Goal: Register for event/course

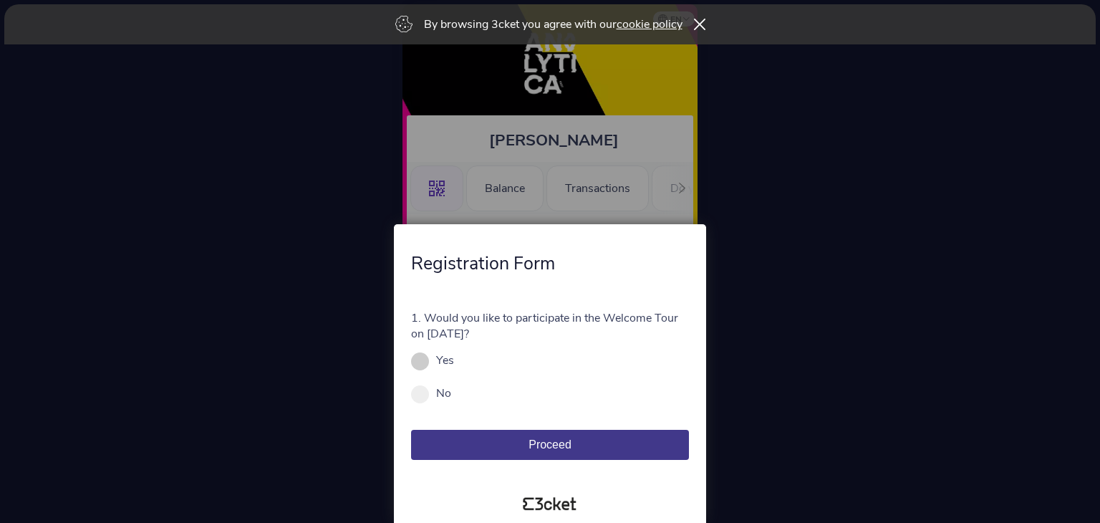
click at [422, 361] on span at bounding box center [420, 361] width 18 height 18
click at [454, 361] on input "Yes" at bounding box center [462, 367] width 16 height 16
radio input "true"
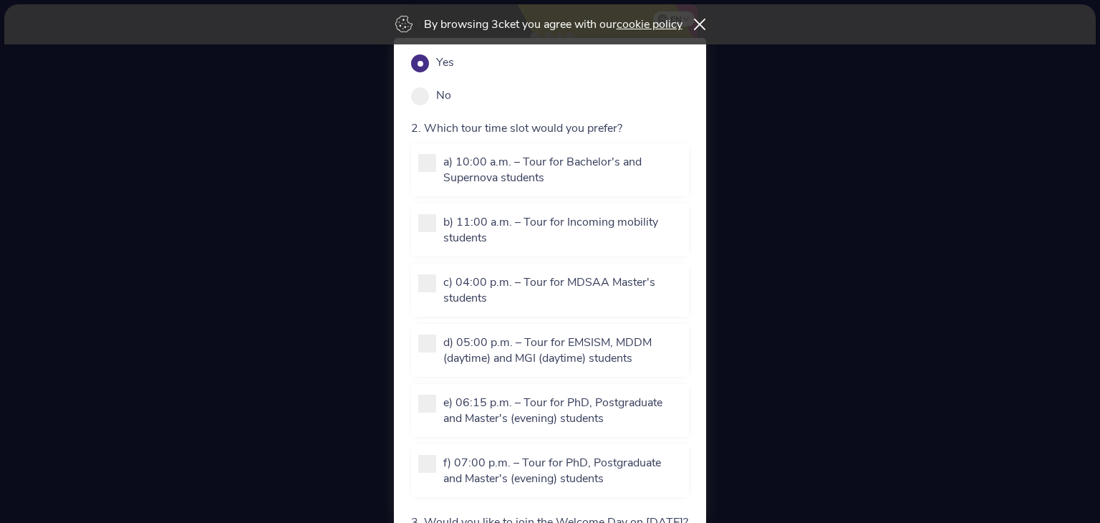
scroll to position [120, 0]
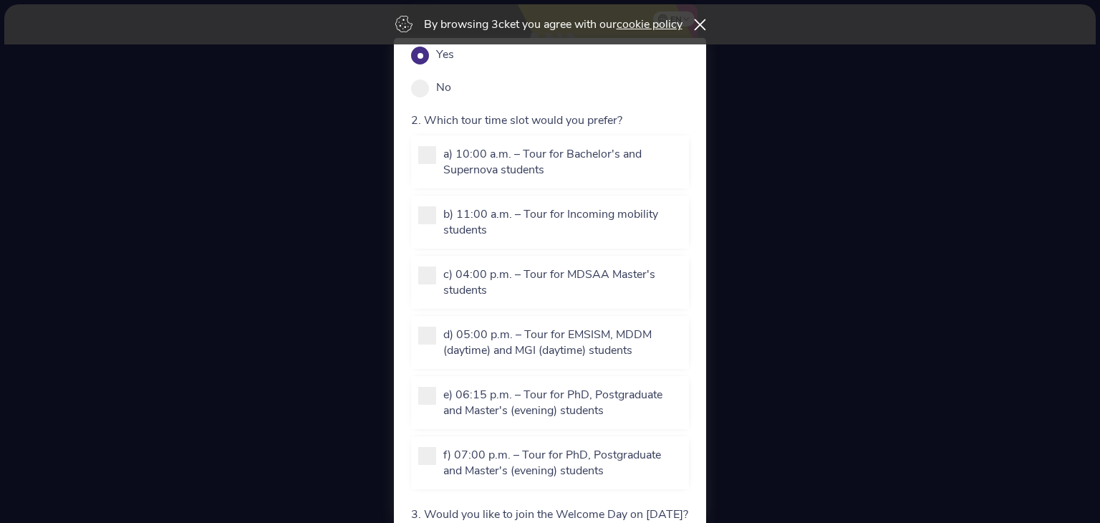
click at [700, 26] on icon at bounding box center [699, 24] width 12 height 11
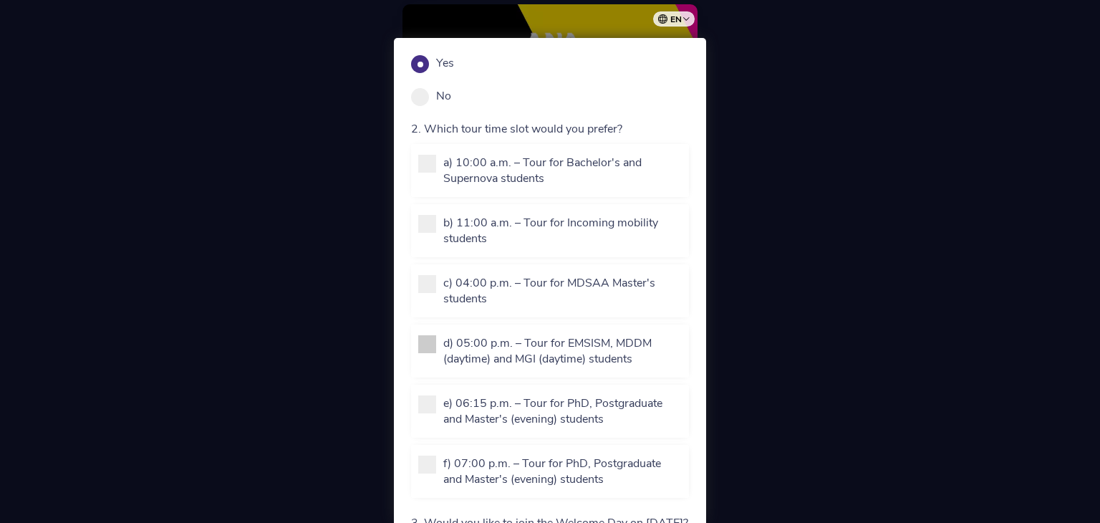
scroll to position [110, 0]
click at [999, 321] on div at bounding box center [550, 261] width 1100 height 523
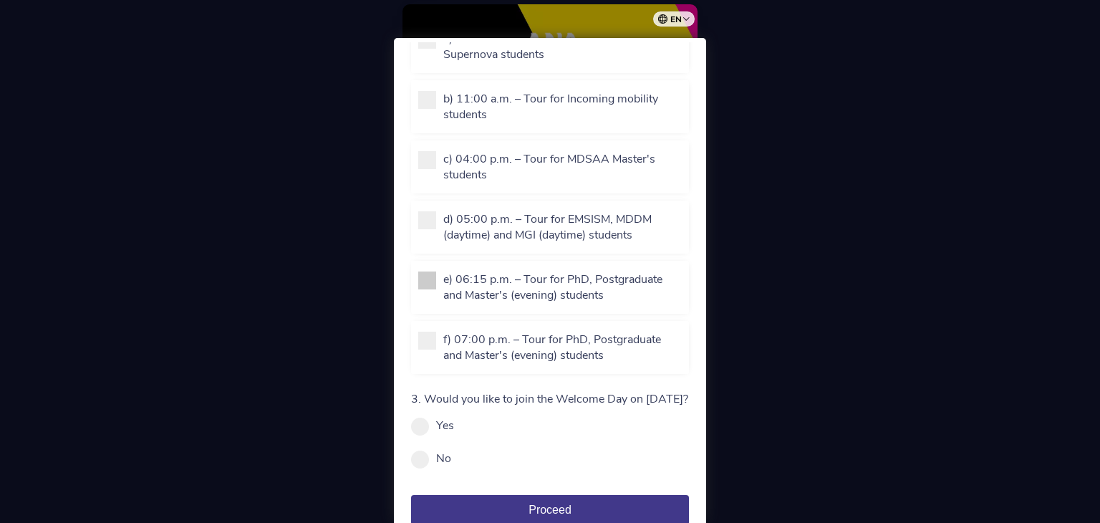
scroll to position [256, 0]
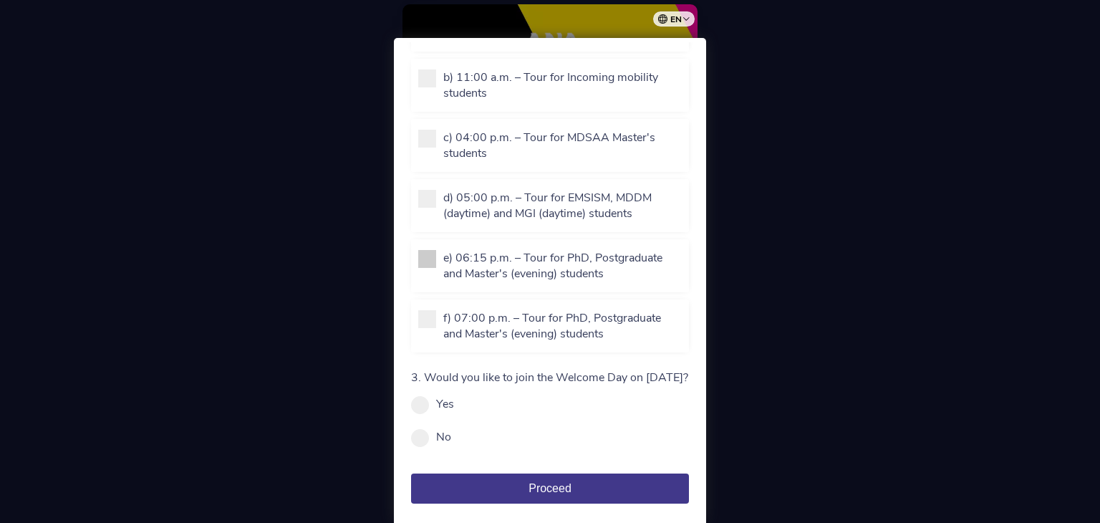
click at [421, 254] on span at bounding box center [427, 259] width 18 height 18
click at [443, 289] on input "e) 06:15 p.m. – Tour for PhD, Postgraduate and Master's (evening) students" at bounding box center [451, 297] width 16 height 16
checkbox input "true"
click at [424, 180] on div "d) 05:00 p.m. – Tour for EMSISM, MDDM (daytime) and MGI (daytime) students" at bounding box center [550, 205] width 278 height 53
click at [425, 193] on span at bounding box center [427, 199] width 18 height 18
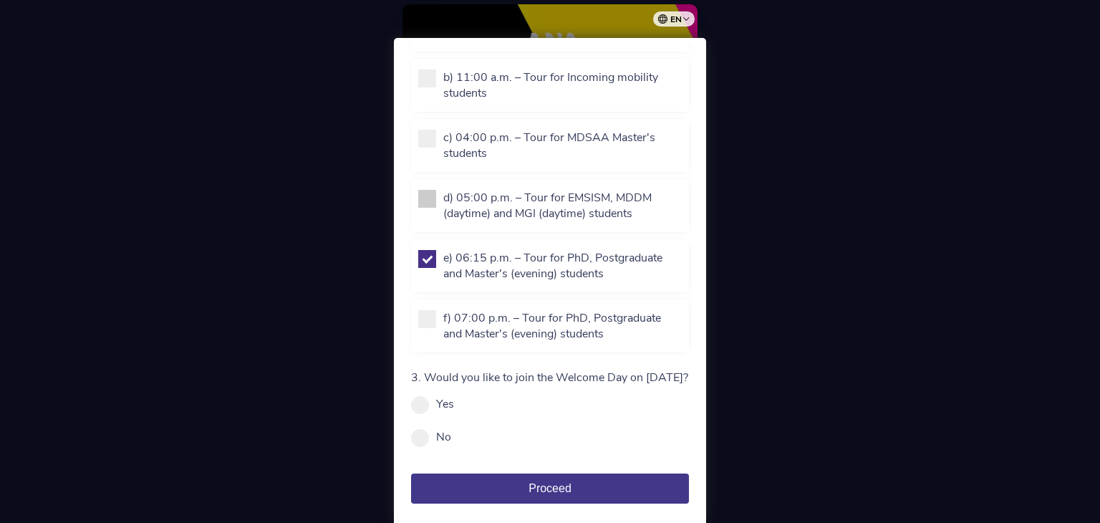
click at [443, 228] on input "d) 05:00 p.m. – Tour for EMSISM, MDDM (daytime) and MGI (daytime) students" at bounding box center [451, 236] width 16 height 16
checkbox input "false"
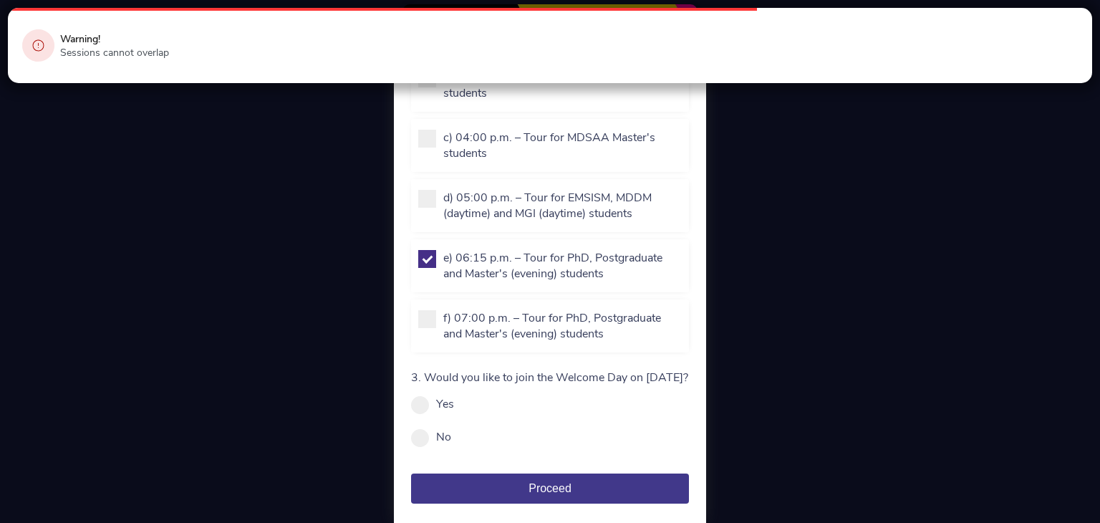
click at [432, 250] on span at bounding box center [427, 259] width 18 height 18
click at [443, 289] on input "e) 06:15 p.m. – Tour for PhD, Postgraduate and Master's (evening) students" at bounding box center [451, 297] width 16 height 16
click at [602, 62] on div "Warning! Sessions cannot overlap" at bounding box center [550, 45] width 1084 height 75
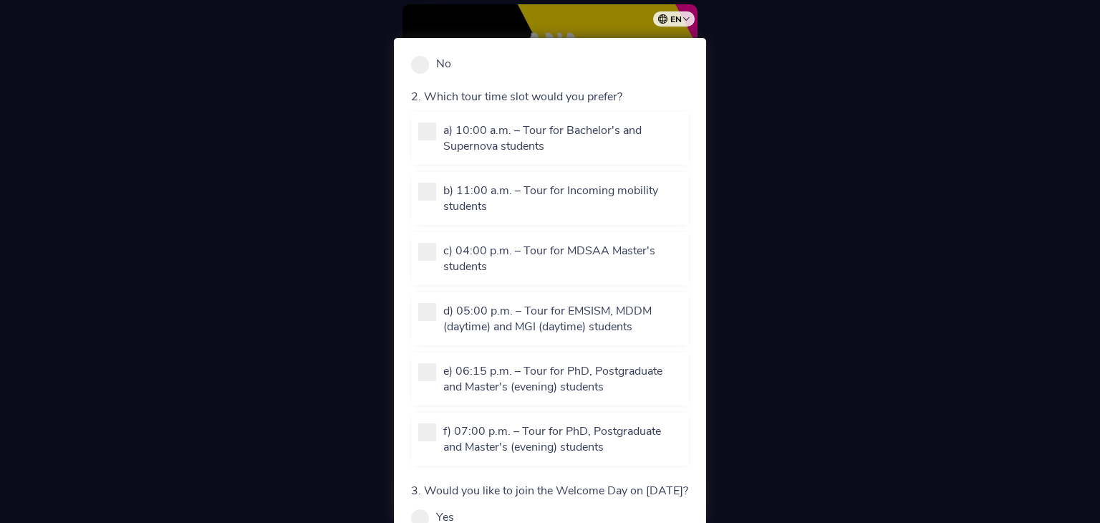
scroll to position [145, 0]
click at [440, 369] on div "e) 06:15 p.m. – Tour for PhD, Postgraduate and Master's (evening) students" at bounding box center [549, 378] width 263 height 32
click at [430, 368] on span at bounding box center [427, 371] width 18 height 18
click at [443, 400] on input "e) 06:15 p.m. – Tour for PhD, Postgraduate and Master's (evening) students" at bounding box center [451, 408] width 16 height 16
checkbox input "true"
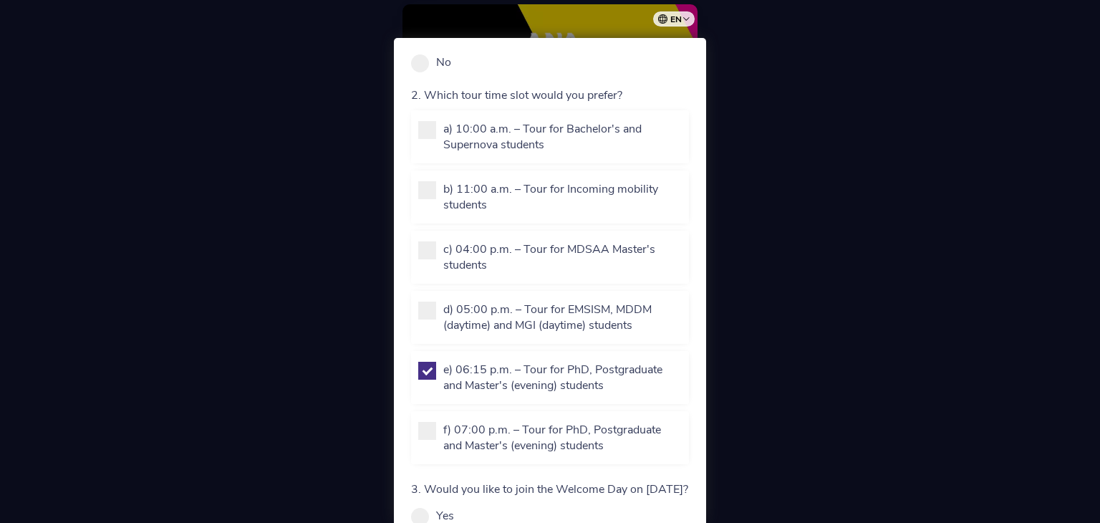
click at [781, 404] on div at bounding box center [550, 261] width 1100 height 523
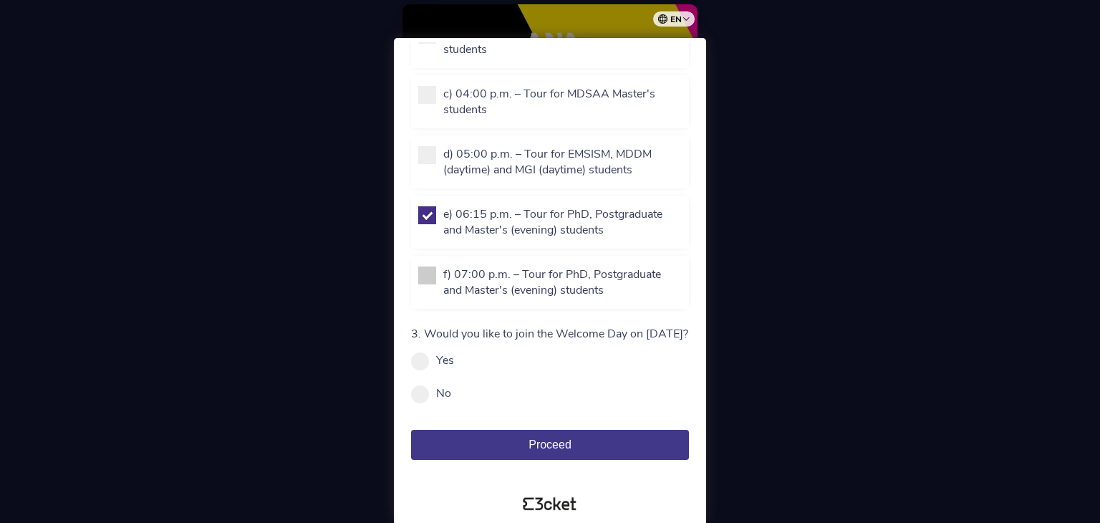
scroll to position [310, 0]
click at [430, 361] on div "Yes" at bounding box center [550, 360] width 278 height 16
click at [423, 362] on span at bounding box center [420, 361] width 18 height 18
click at [454, 362] on input "Yes" at bounding box center [462, 367] width 16 height 16
radio input "true"
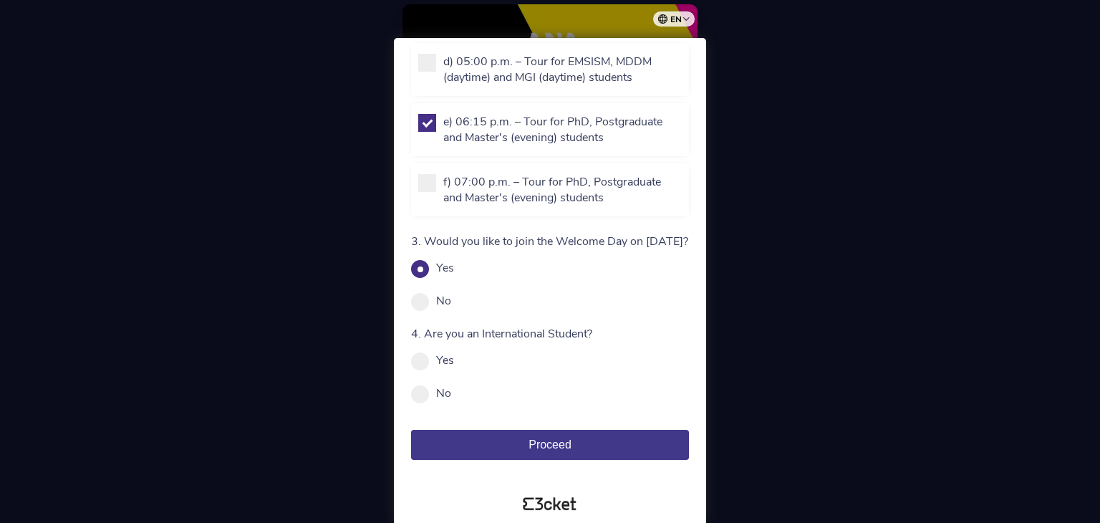
scroll to position [396, 0]
click at [421, 403] on span at bounding box center [420, 394] width 18 height 18
click at [451, 407] on input "No" at bounding box center [459, 400] width 16 height 16
radio input "true"
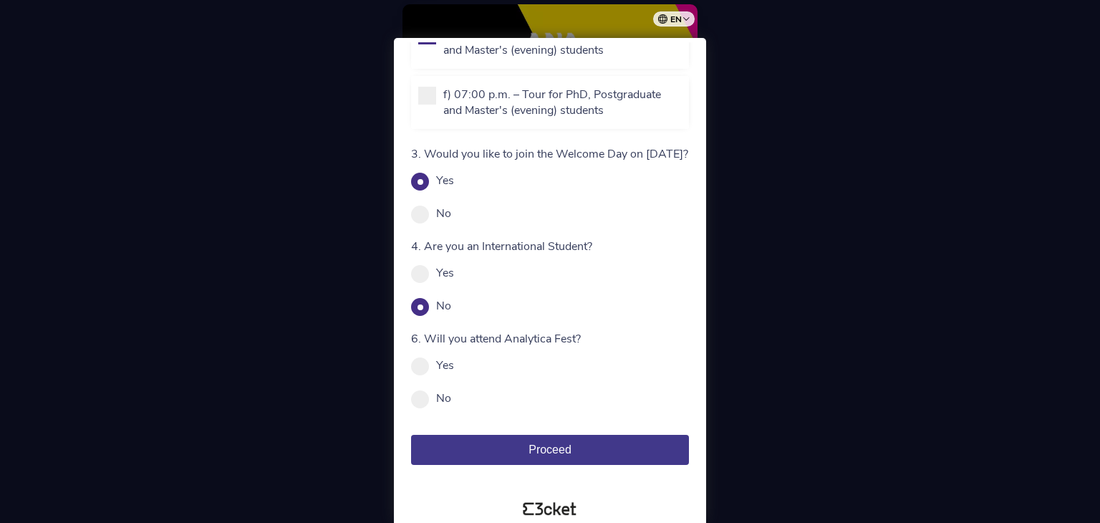
scroll to position [485, 0]
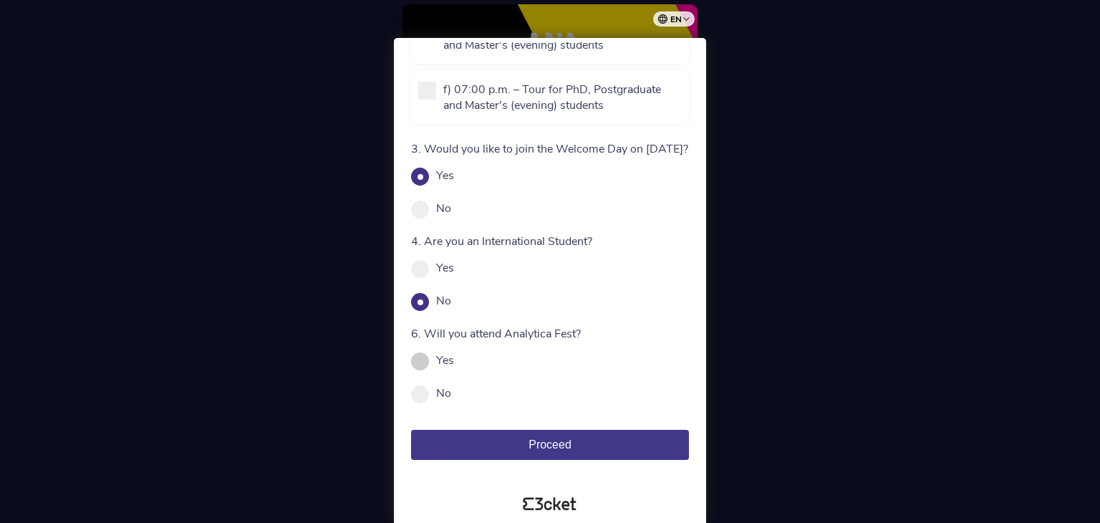
click at [420, 370] on span at bounding box center [420, 361] width 18 height 18
click at [454, 373] on input "Yes" at bounding box center [462, 367] width 16 height 16
radio input "true"
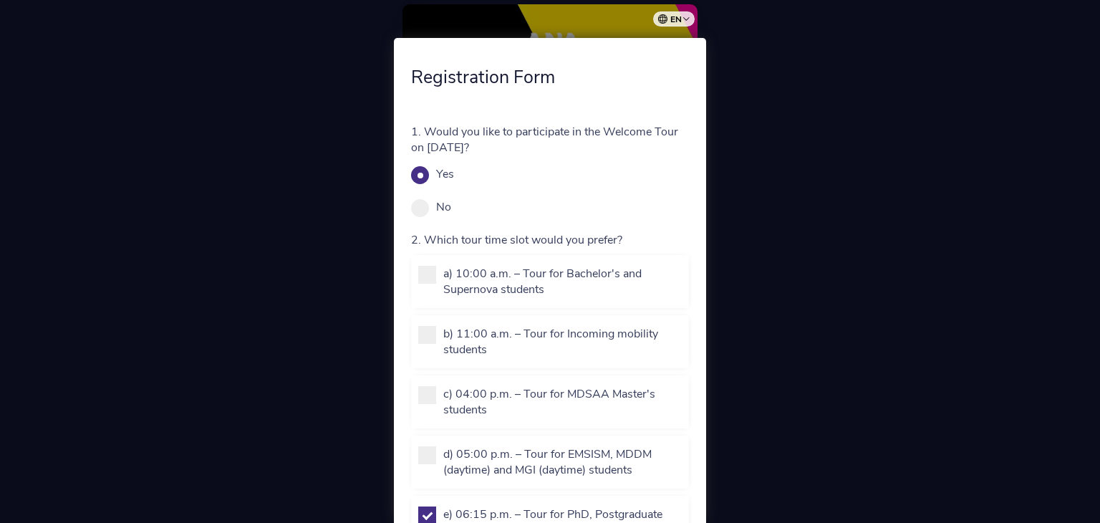
scroll to position [493, 0]
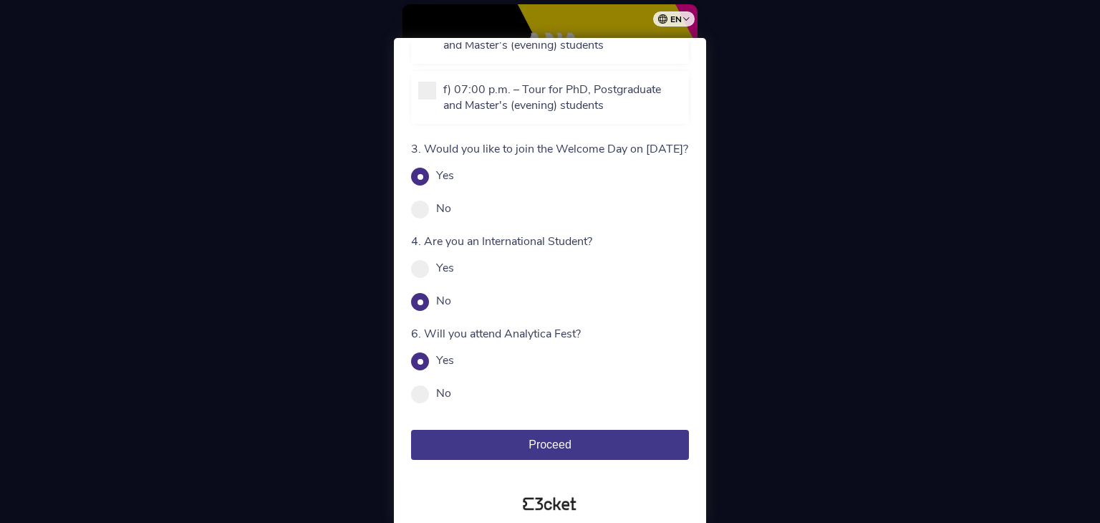
click at [546, 448] on span "Proceed" at bounding box center [549, 444] width 43 height 12
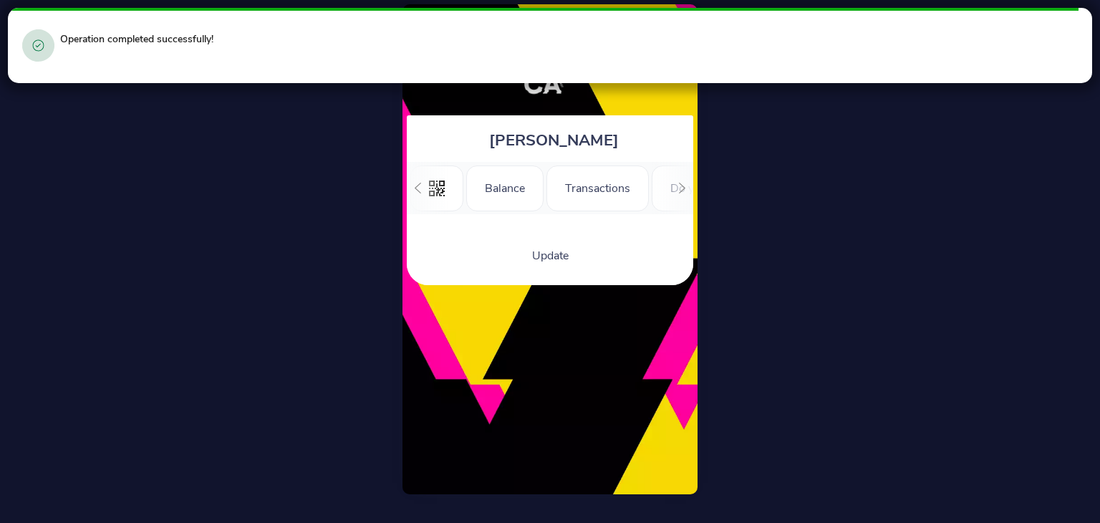
scroll to position [0, 175]
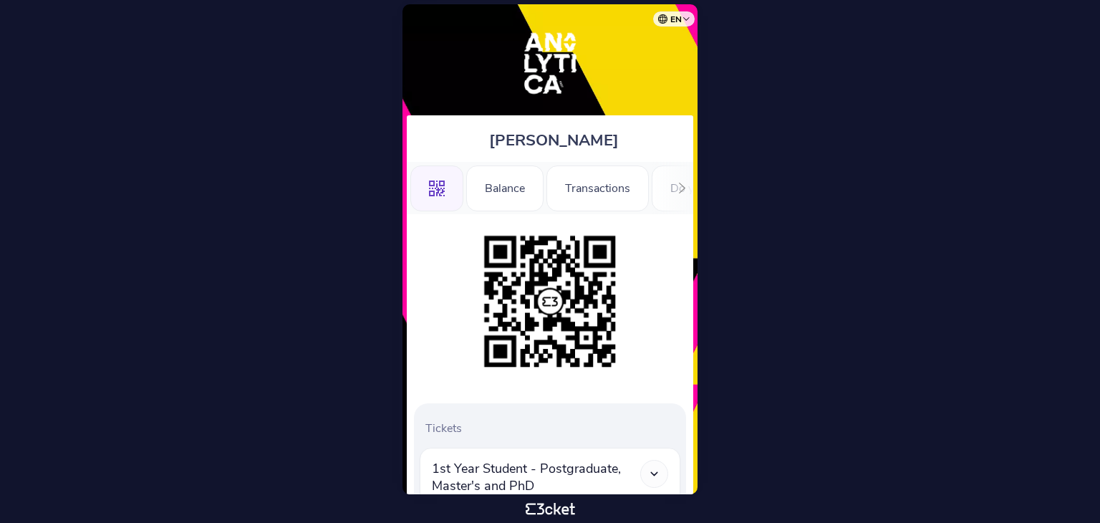
click at [679, 191] on icon at bounding box center [682, 188] width 11 height 11
click at [682, 193] on icon at bounding box center [682, 188] width 11 height 11
click at [461, 188] on div "Registration Form" at bounding box center [430, 188] width 129 height 46
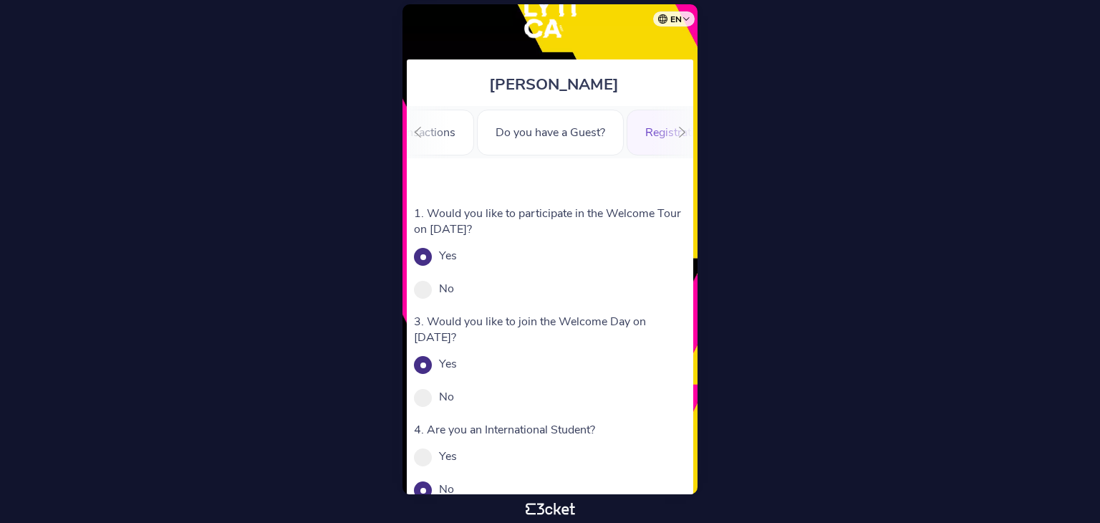
scroll to position [55, 0]
click at [425, 255] on span at bounding box center [423, 257] width 18 height 18
click at [457, 256] on input "Yes" at bounding box center [465, 264] width 16 height 16
click at [522, 132] on div "Do you have a Guest?" at bounding box center [550, 133] width 147 height 46
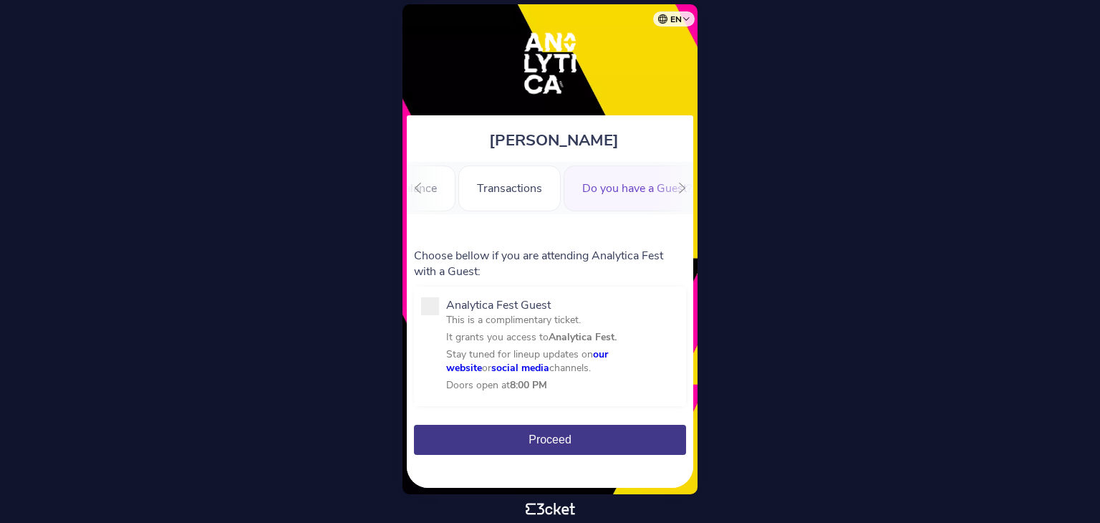
scroll to position [0, 77]
click at [515, 188] on div "Transactions" at bounding box center [521, 188] width 102 height 46
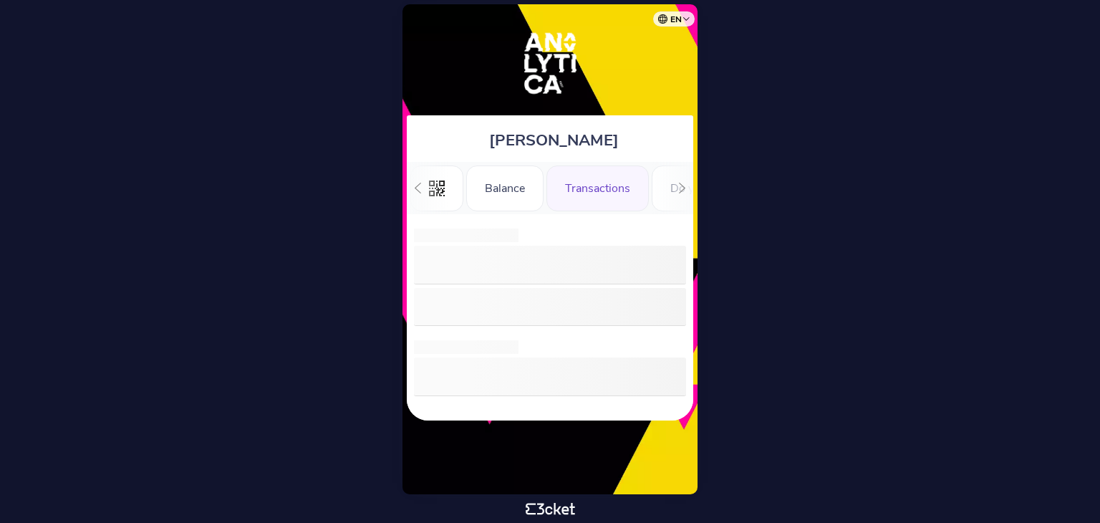
scroll to position [0, 47]
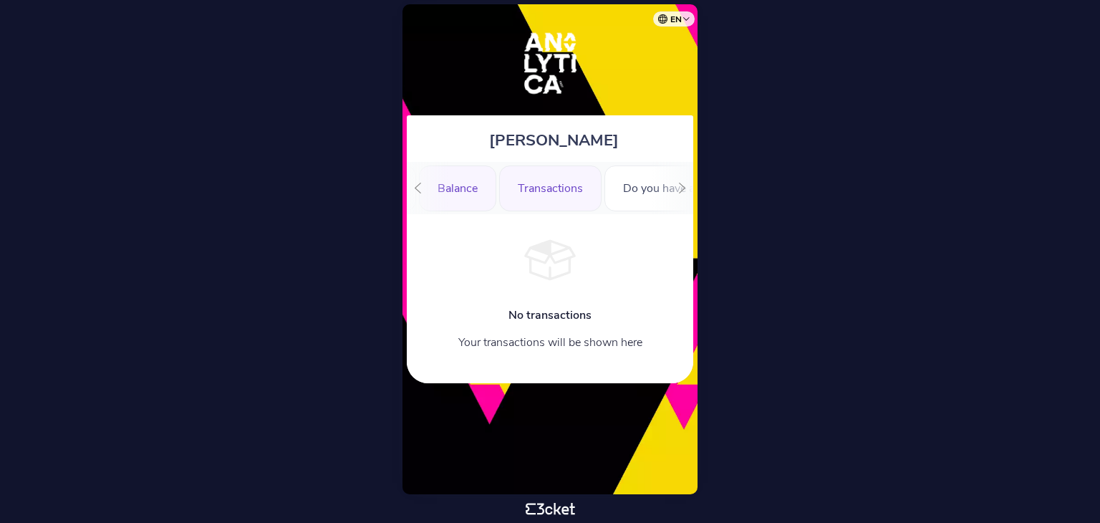
click at [477, 190] on div "Balance" at bounding box center [457, 188] width 77 height 46
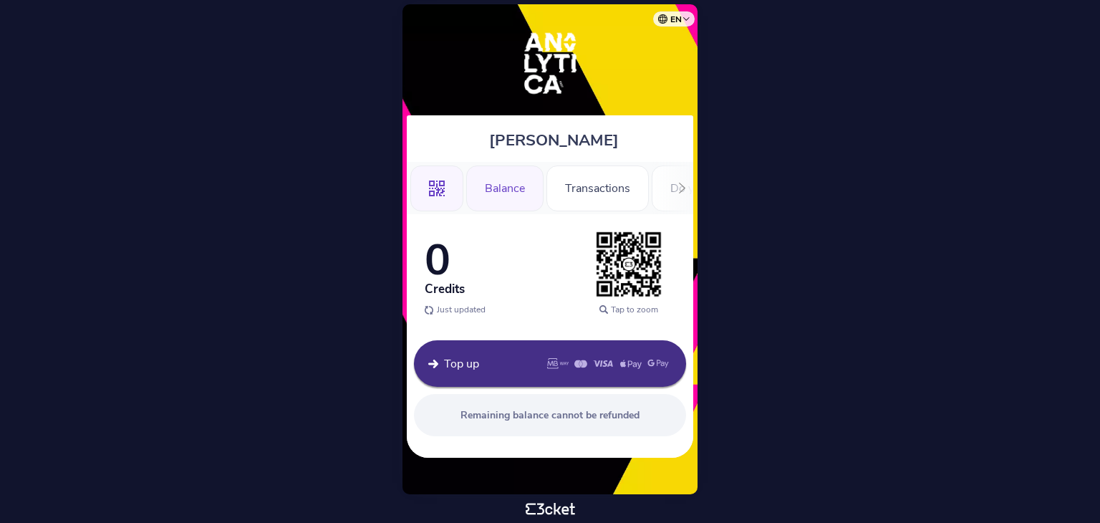
click at [447, 197] on div ".st0{fill-rule:evenodd;clip-rule:evenodd;}" at bounding box center [436, 188] width 53 height 46
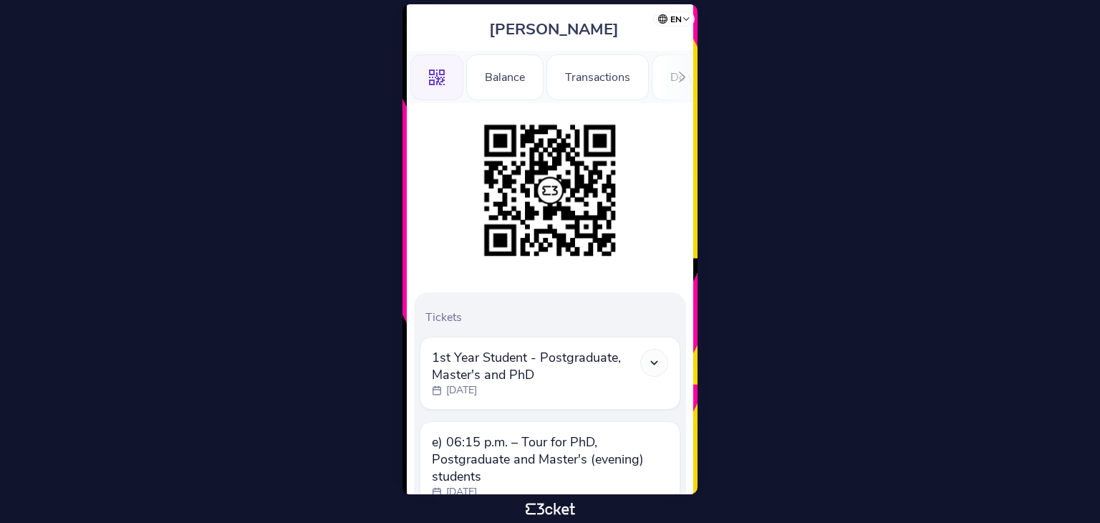
scroll to position [131, 0]
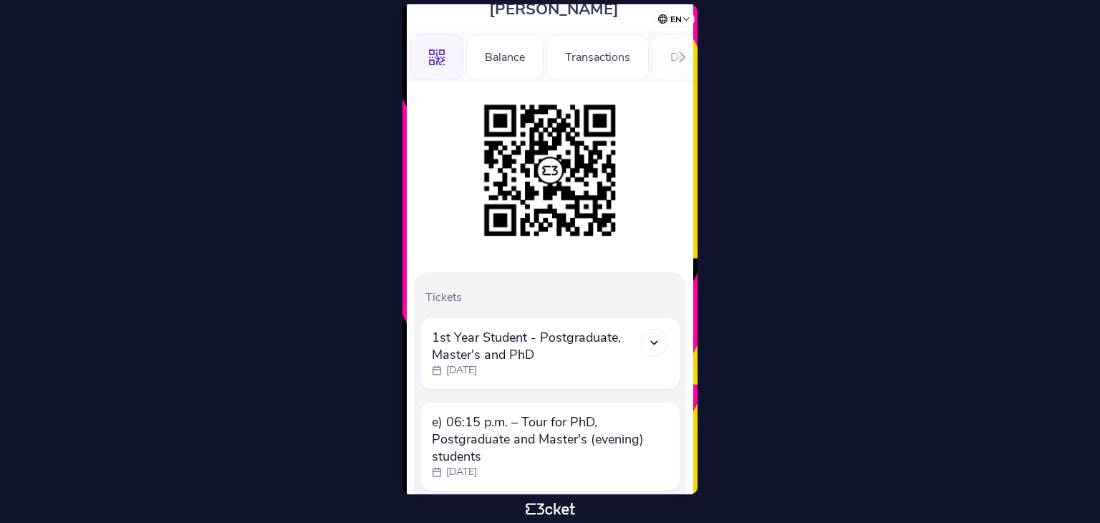
click at [648, 341] on icon at bounding box center [654, 342] width 12 height 12
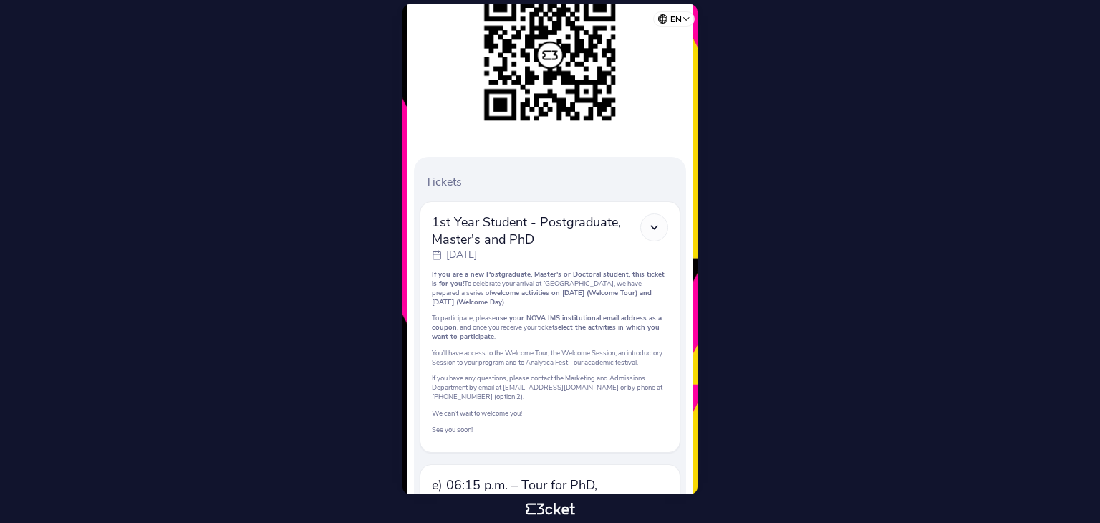
scroll to position [249, 0]
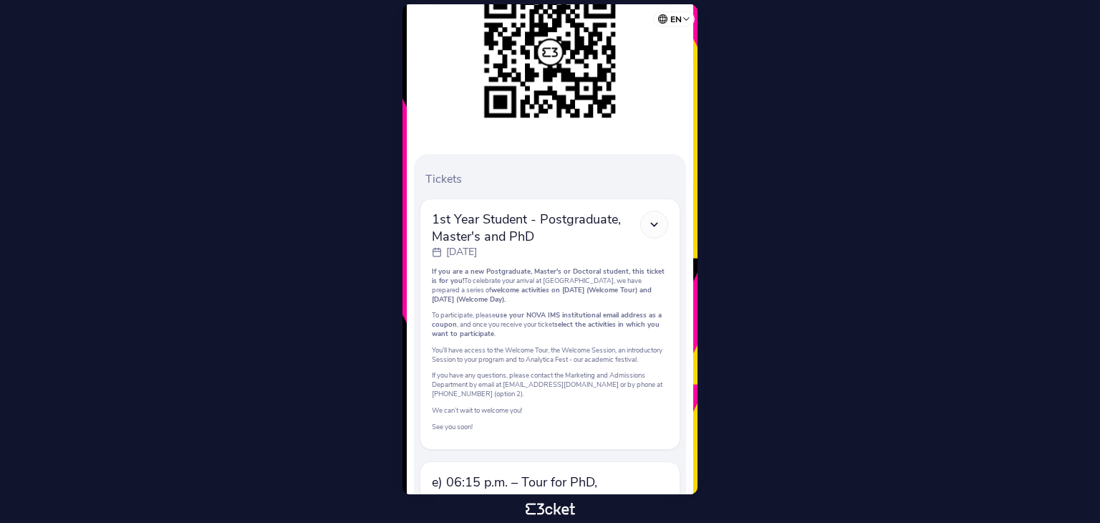
click at [650, 235] on div at bounding box center [654, 224] width 28 height 28
click at [651, 229] on icon at bounding box center [654, 224] width 12 height 12
click at [654, 223] on icon at bounding box center [654, 224] width 12 height 12
click at [563, 221] on span "1st Year Student - Postgraduate, Master's and PhD" at bounding box center [536, 227] width 208 height 34
click at [656, 224] on polyline at bounding box center [654, 224] width 6 height 3
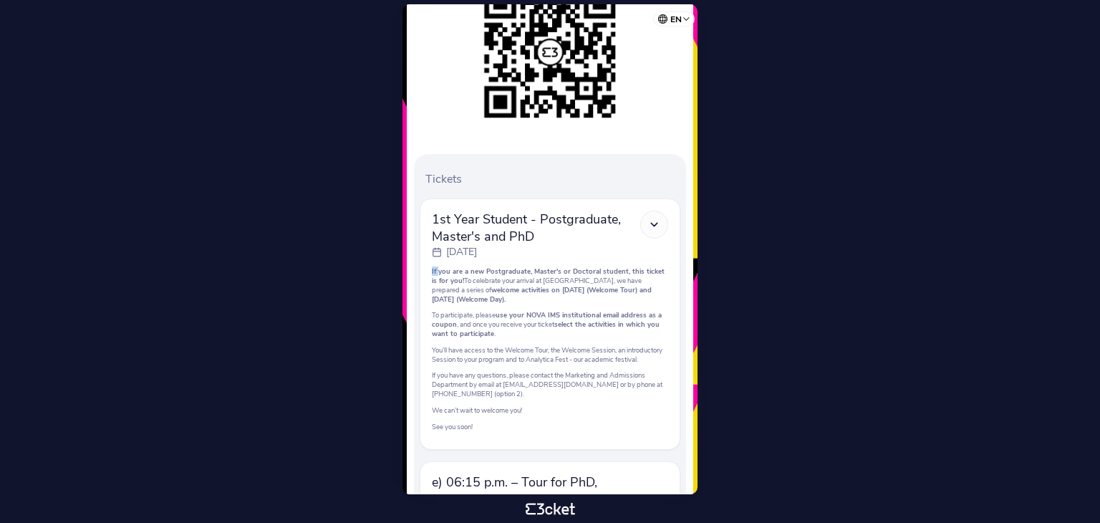
click at [656, 224] on polyline at bounding box center [654, 224] width 6 height 3
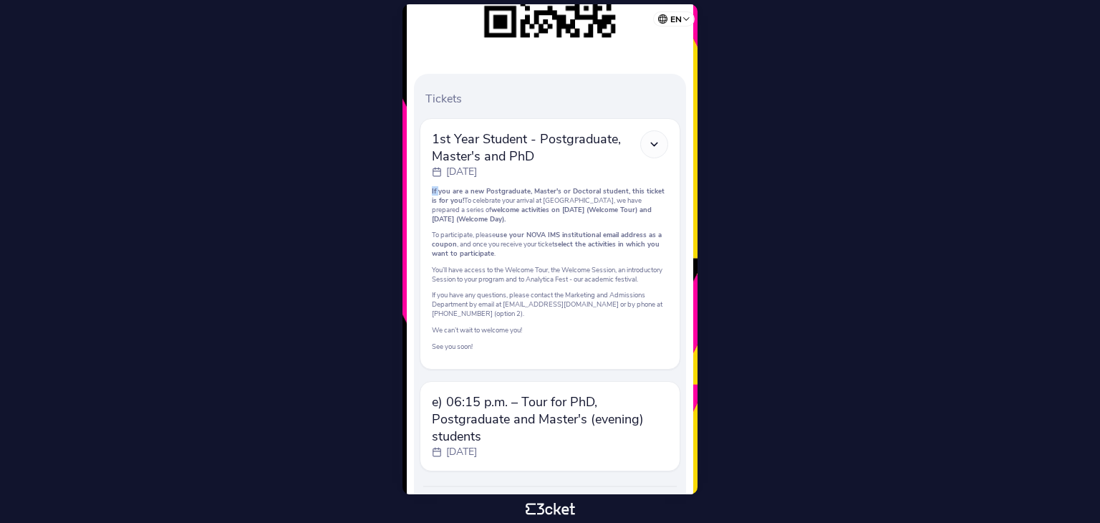
scroll to position [326, 0]
click at [662, 143] on div at bounding box center [654, 147] width 28 height 28
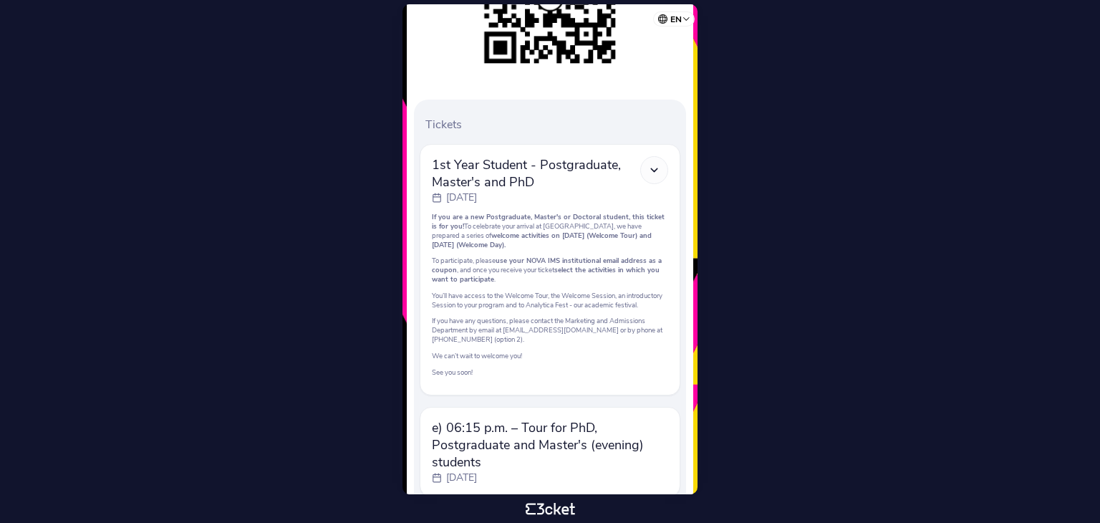
scroll to position [410, 0]
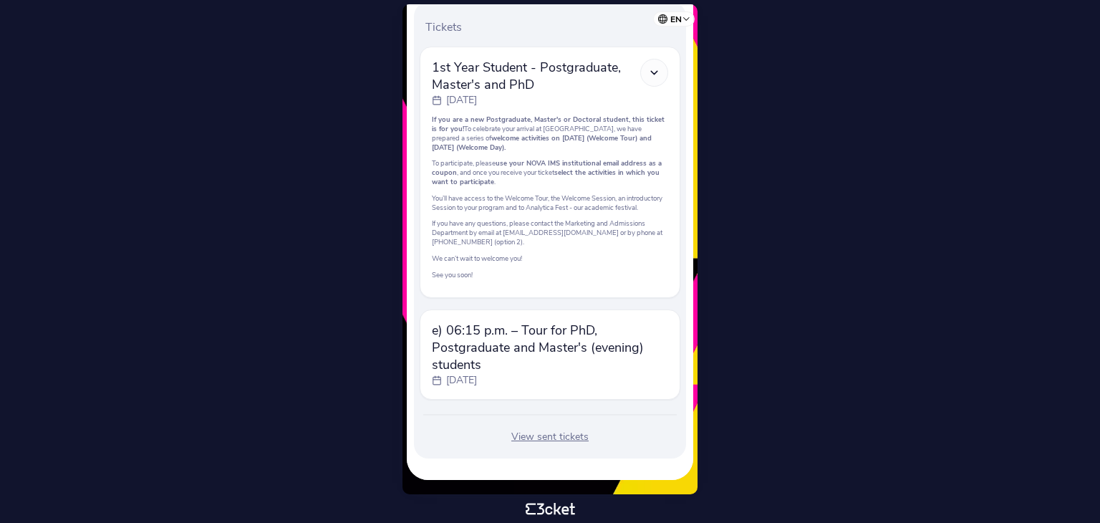
click at [561, 440] on div "View sent tickets" at bounding box center [550, 437] width 261 height 14
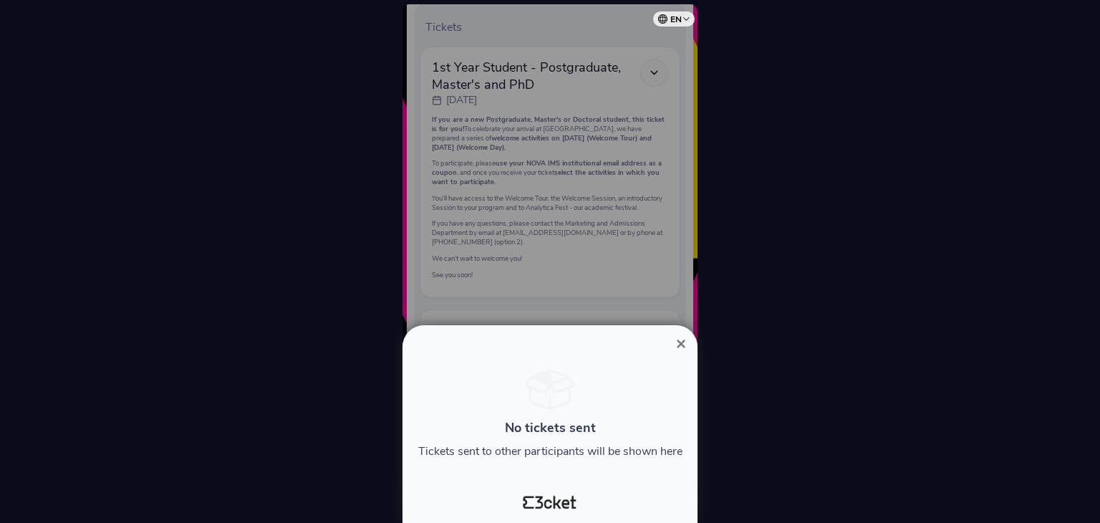
click at [679, 341] on span "×" at bounding box center [681, 343] width 10 height 19
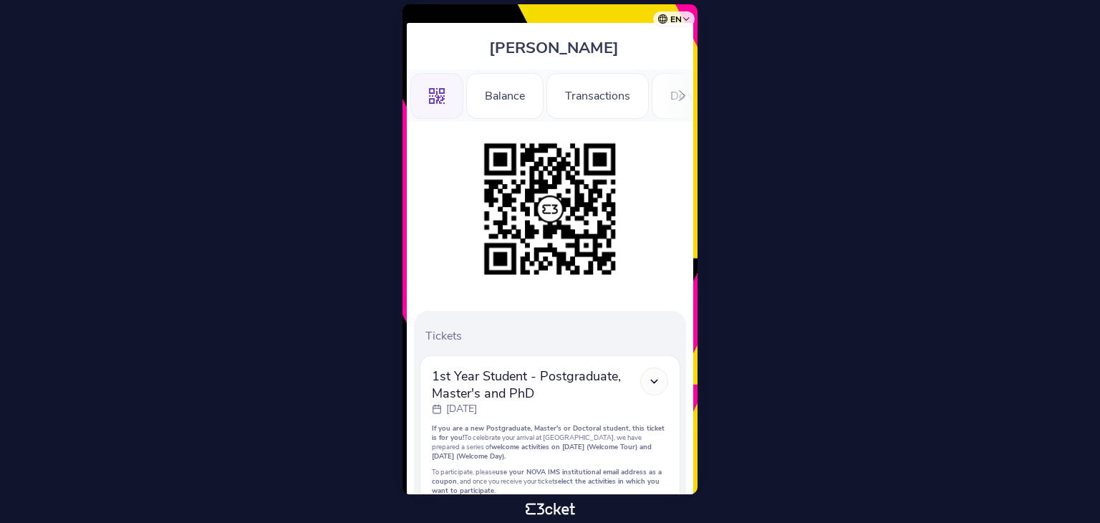
scroll to position [92, 0]
click at [581, 98] on div "Transactions" at bounding box center [597, 97] width 102 height 46
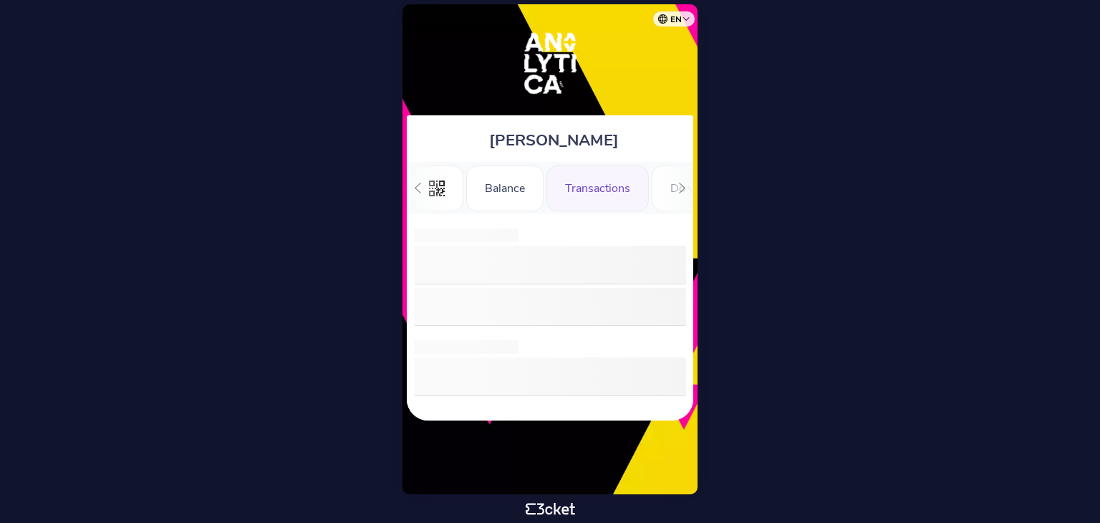
scroll to position [0, 47]
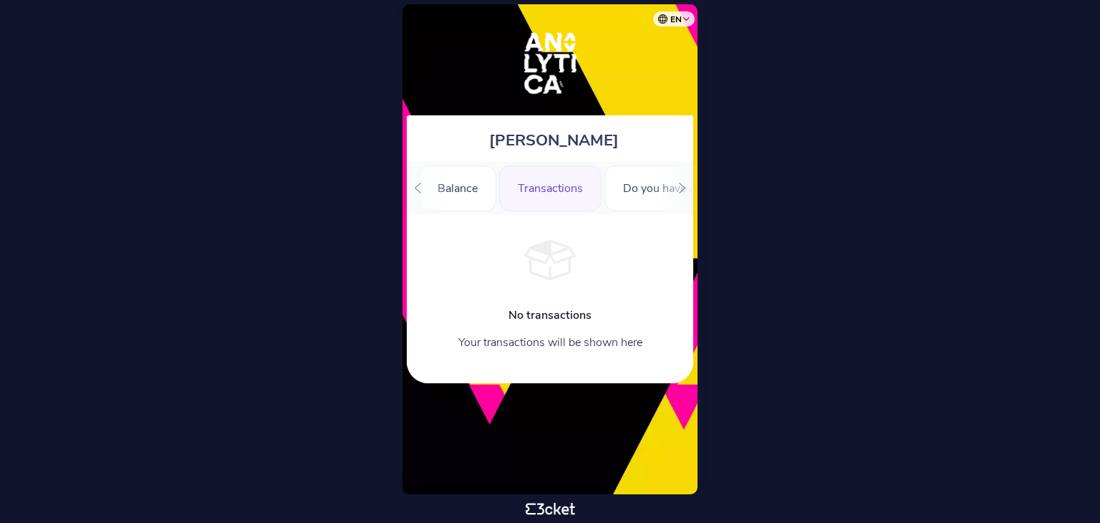
click at [417, 193] on div at bounding box center [418, 188] width 22 height 52
click at [441, 187] on icon ".st0{fill-rule:evenodd;clip-rule:evenodd;}" at bounding box center [437, 188] width 16 height 16
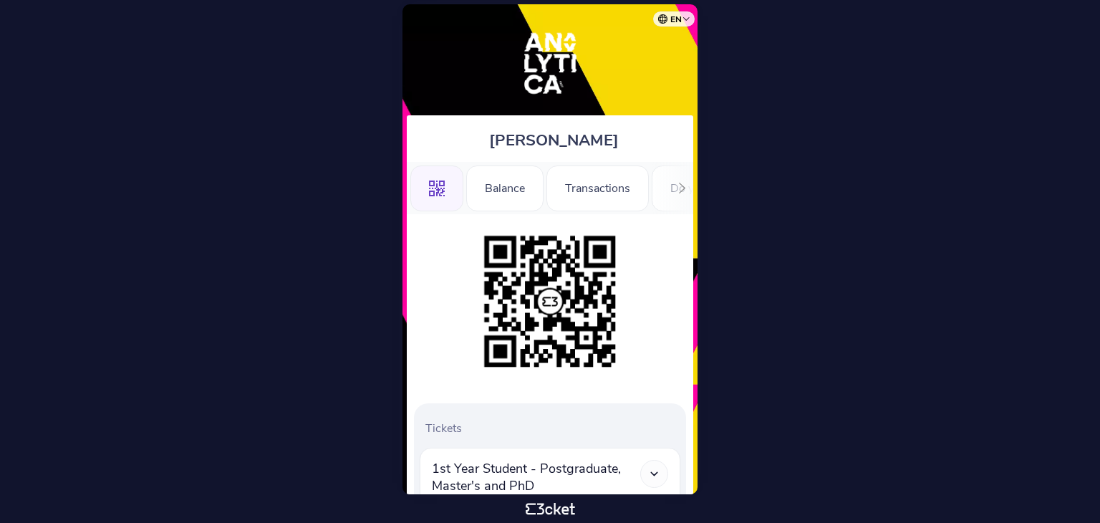
scroll to position [10, 0]
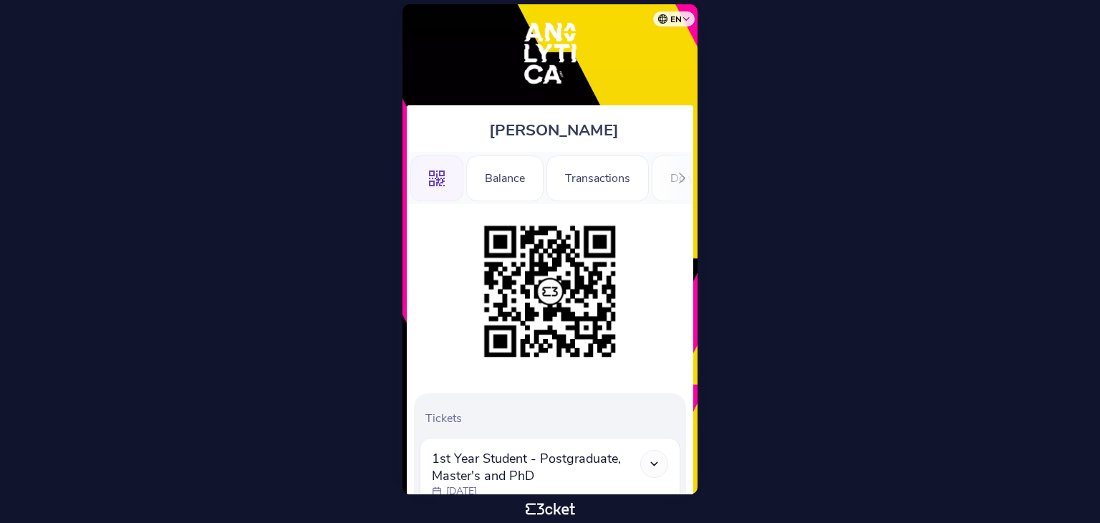
click at [687, 177] on icon at bounding box center [682, 178] width 11 height 11
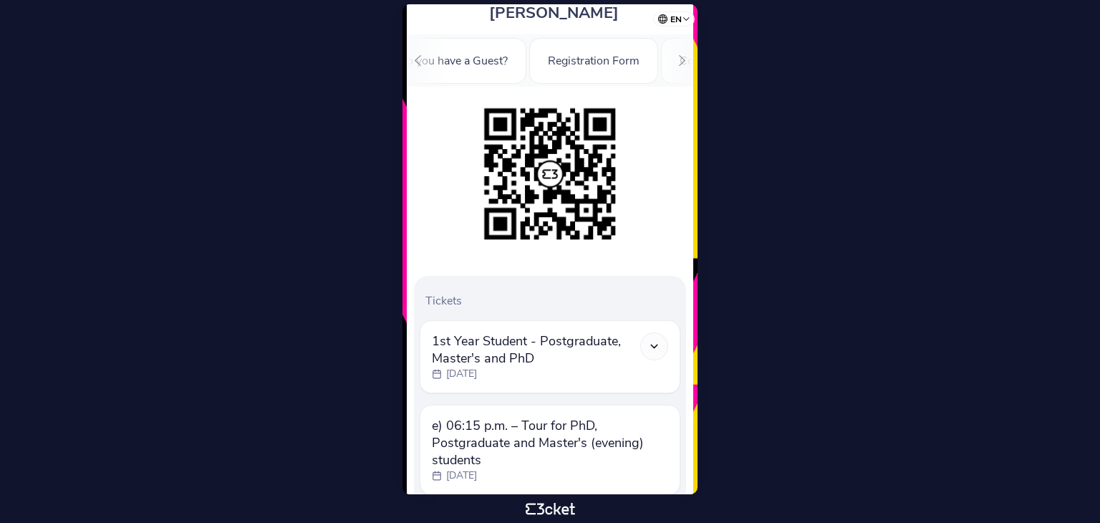
scroll to position [224, 0]
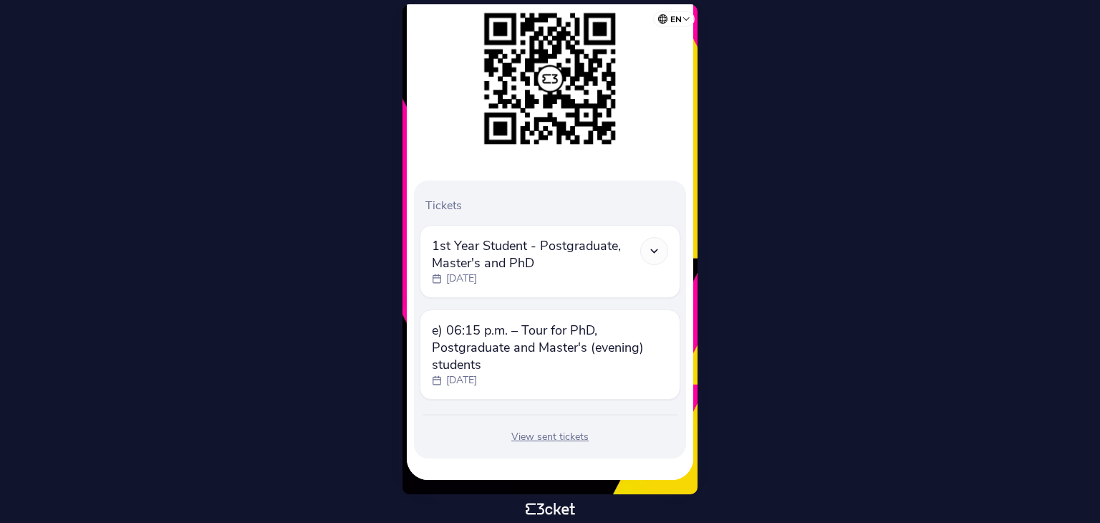
click at [656, 260] on div at bounding box center [654, 251] width 28 height 28
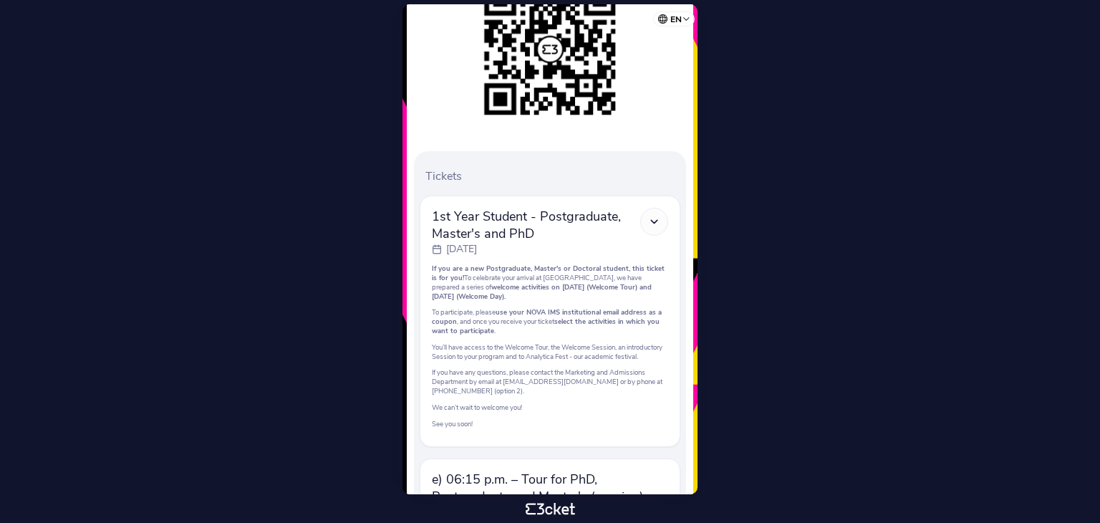
scroll to position [250, 0]
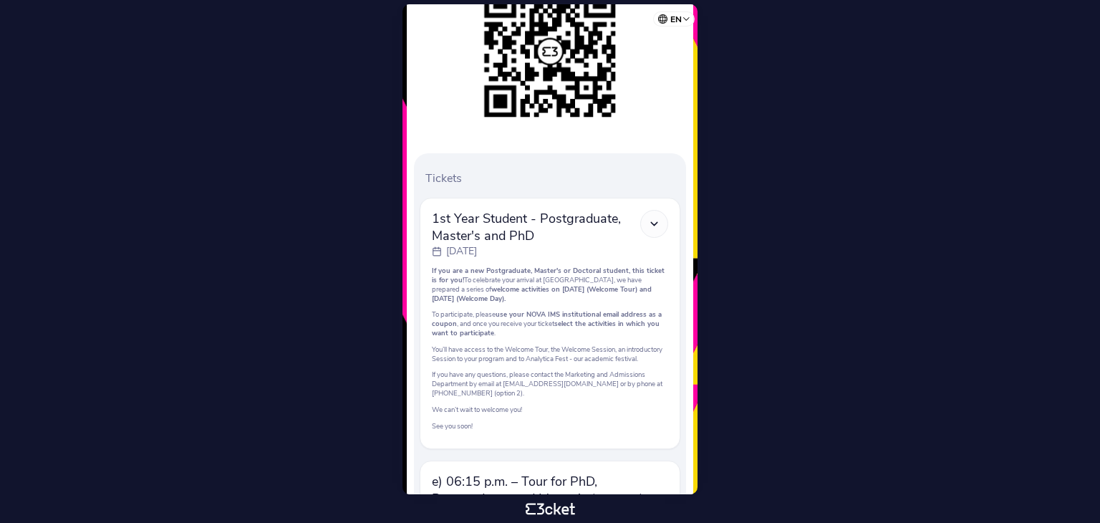
click at [655, 222] on icon at bounding box center [654, 224] width 12 height 12
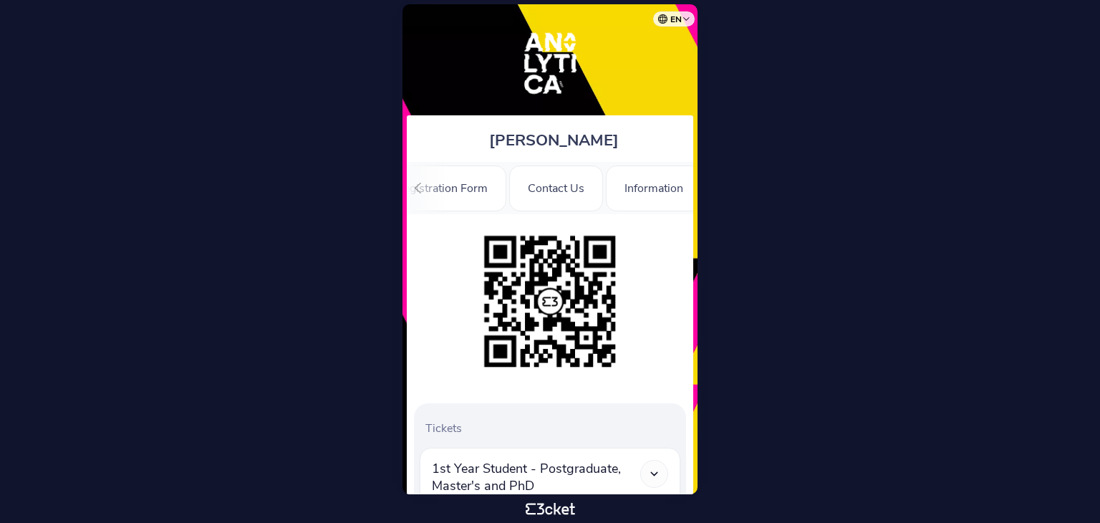
scroll to position [0, 435]
click at [611, 203] on div "Information" at bounding box center [642, 188] width 96 height 46
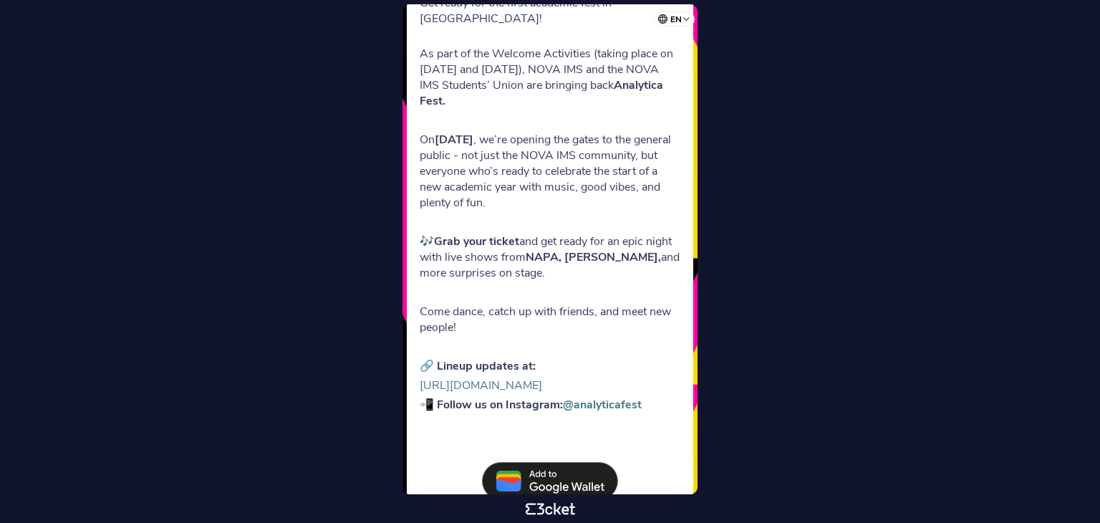
scroll to position [357, 0]
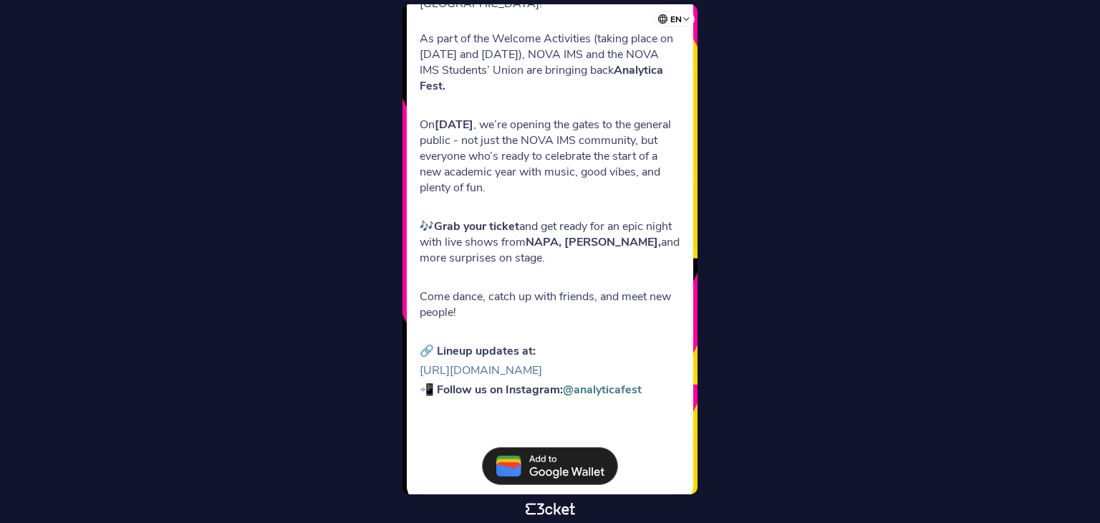
click at [542, 362] on link "[URL][DOMAIN_NAME]" at bounding box center [481, 370] width 122 height 16
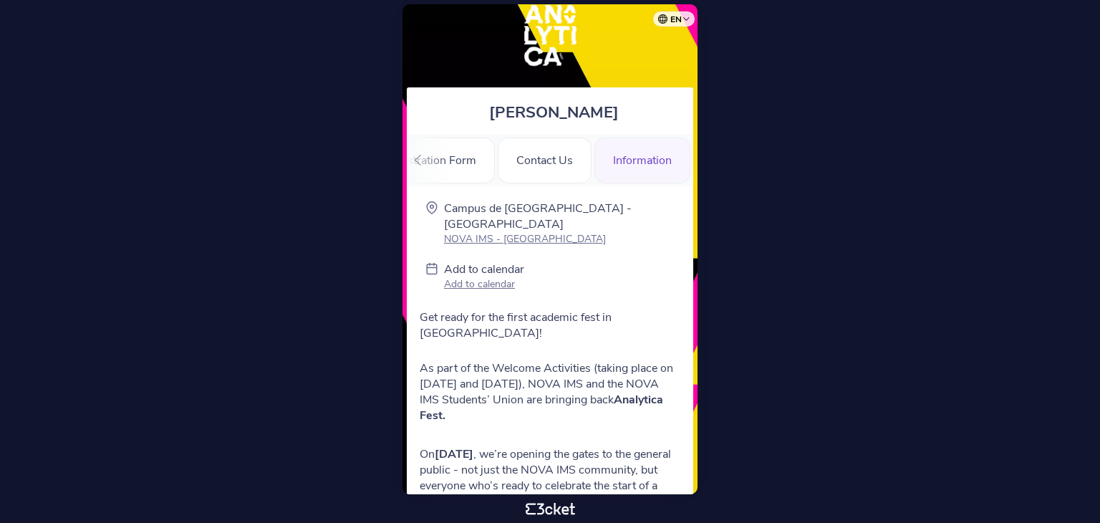
scroll to position [25, 0]
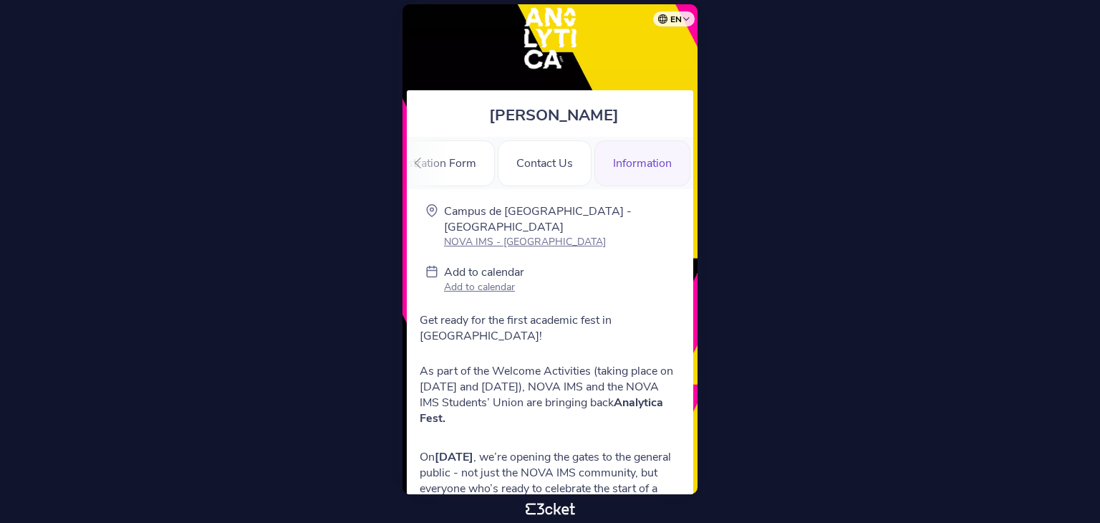
click at [418, 158] on icon at bounding box center [417, 163] width 11 height 11
click at [418, 158] on div ".st0{fill-rule:evenodd;clip-rule:evenodd;}" at bounding box center [436, 163] width 53 height 46
